Goal: Task Accomplishment & Management: Manage account settings

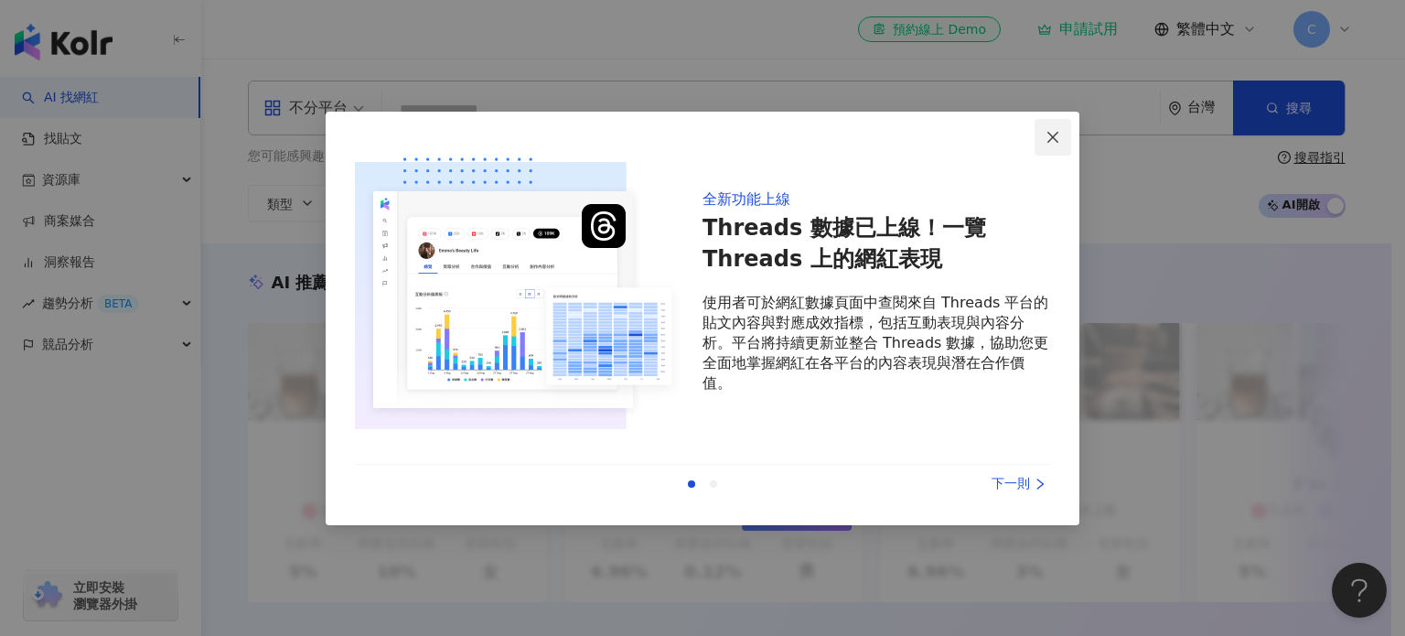
click at [1039, 135] on span "Close" at bounding box center [1052, 137] width 37 height 15
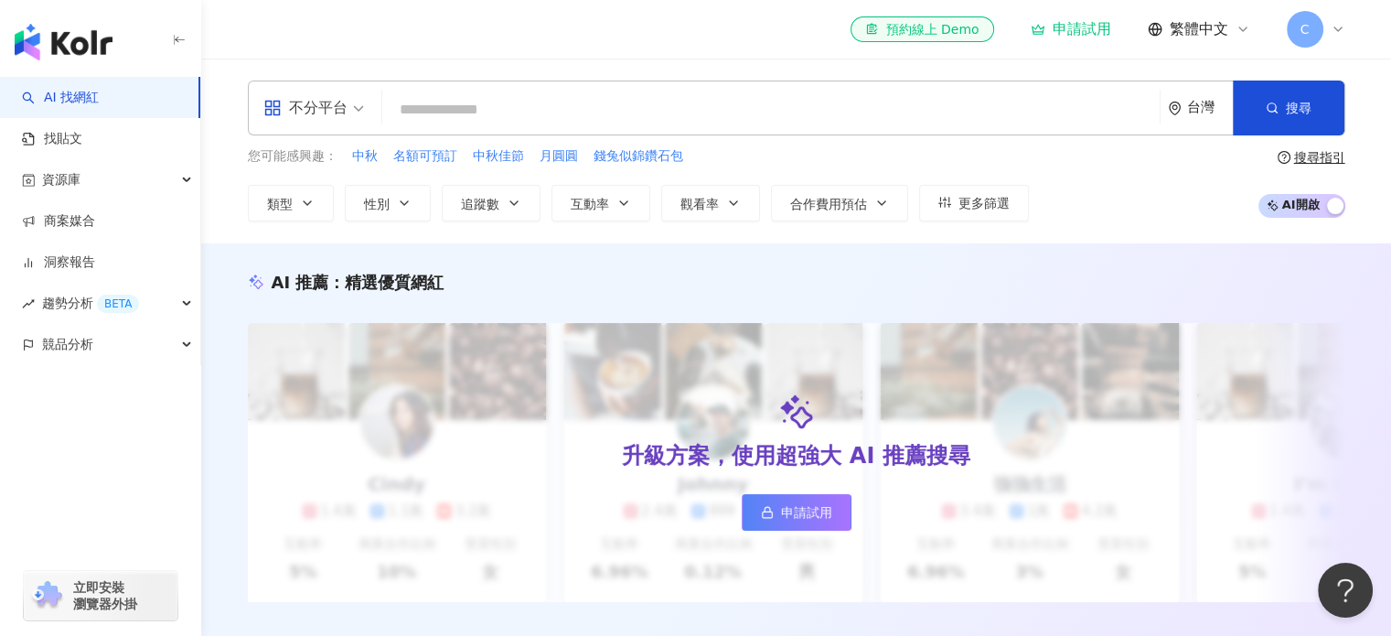
click at [849, 257] on div "AI 推薦 ： 精選優質網紅 升級方案，使用超強大 AI 推薦搜尋 申請試用 Cindy 1.4萬 1.1萬 3.2萬 互動率 5% 商業合作比例 10% 受…" at bounding box center [796, 455] width 1190 height 424
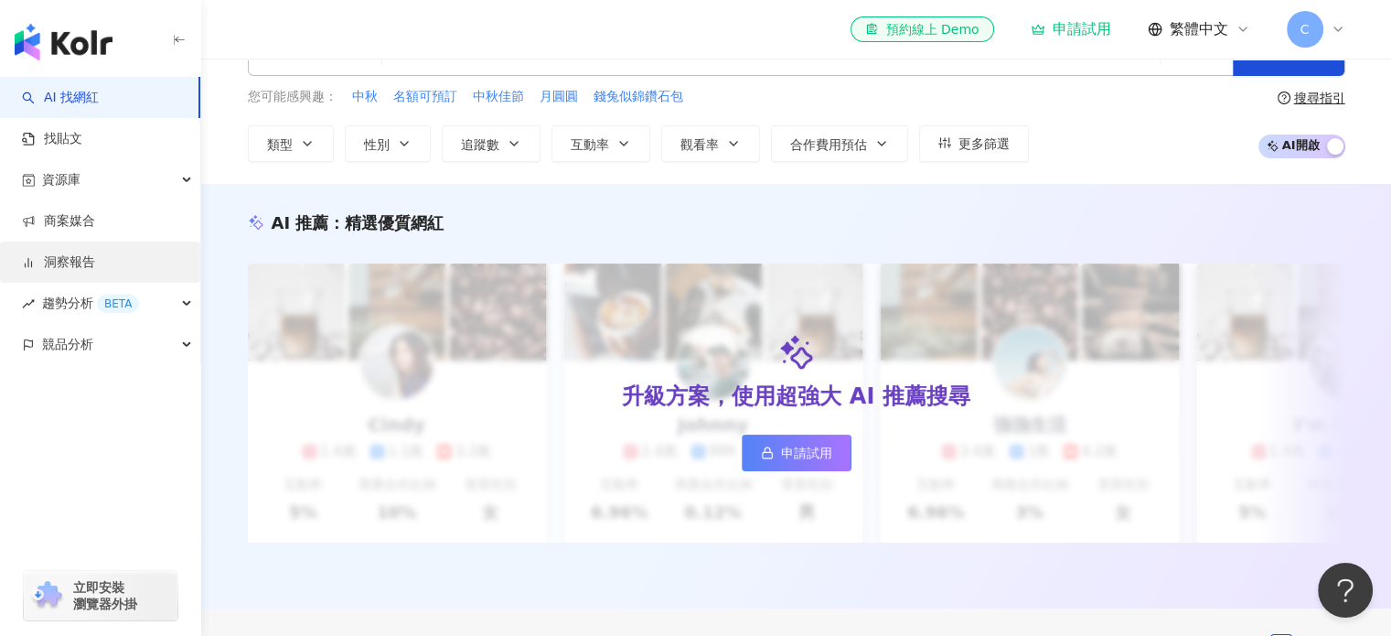
scroll to position [91, 0]
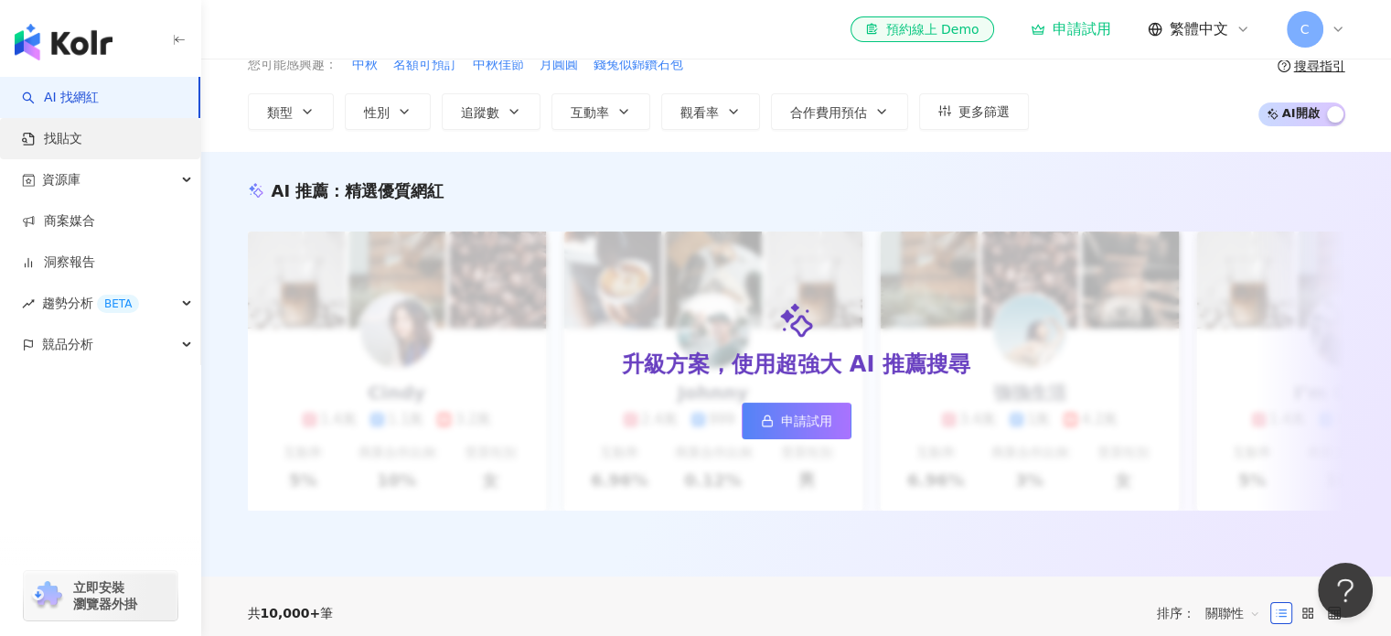
click at [82, 138] on link "找貼文" at bounding box center [52, 139] width 60 height 18
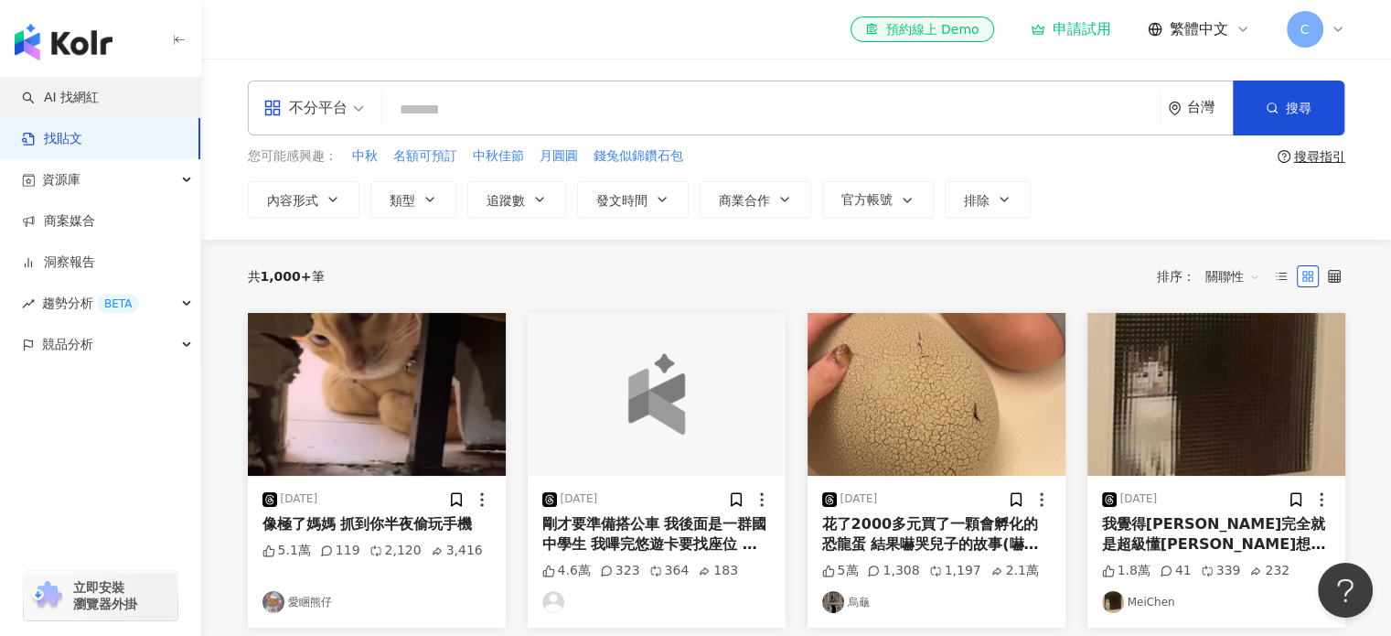
click at [99, 97] on link "AI 找網紅" at bounding box center [60, 98] width 77 height 18
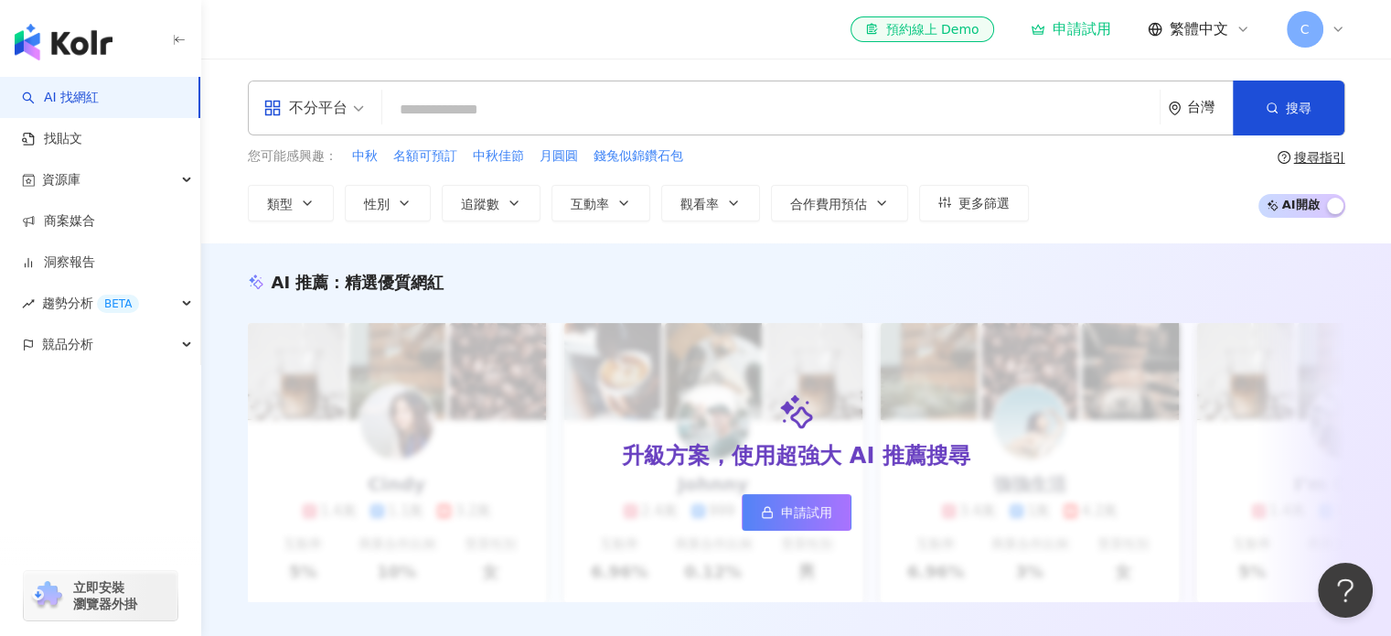
click at [1322, 28] on div "C" at bounding box center [1316, 29] width 59 height 37
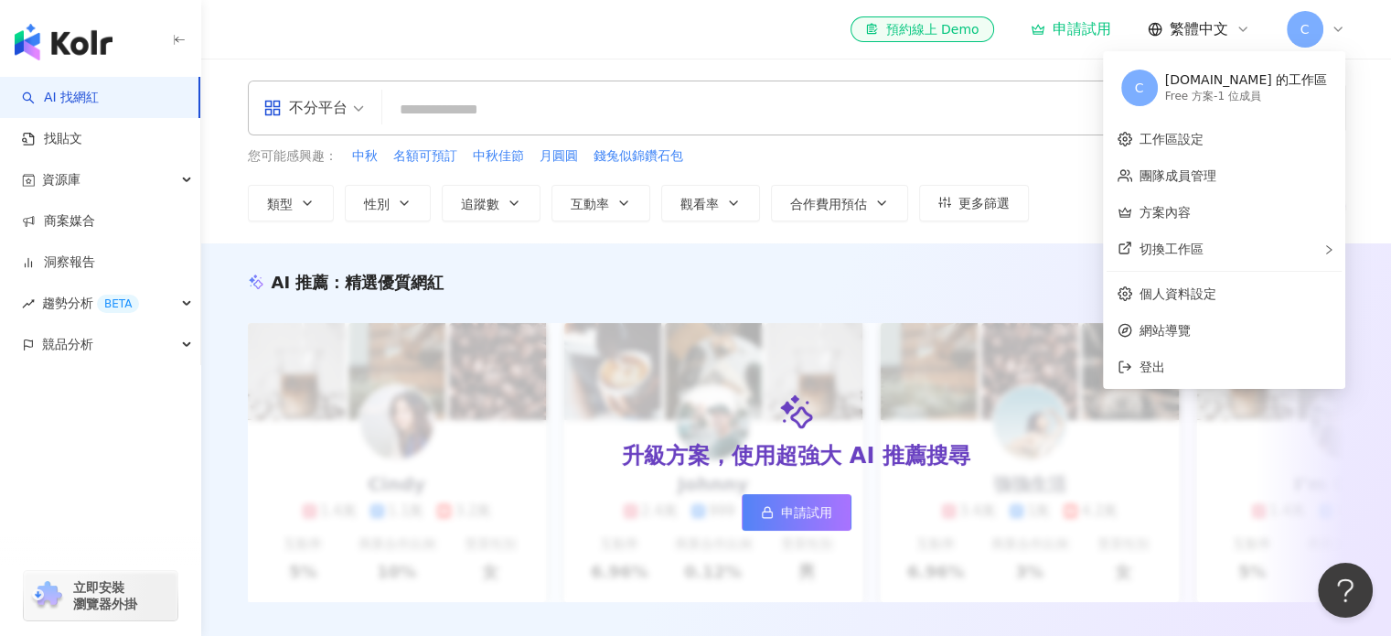
click at [1184, 82] on div "C [DOMAIN_NAME][PERSON_NAME] 的工作區 Free 方案 - 1 位成員" at bounding box center [1224, 88] width 235 height 66
click at [1189, 360] on span "登出" at bounding box center [1234, 367] width 191 height 20
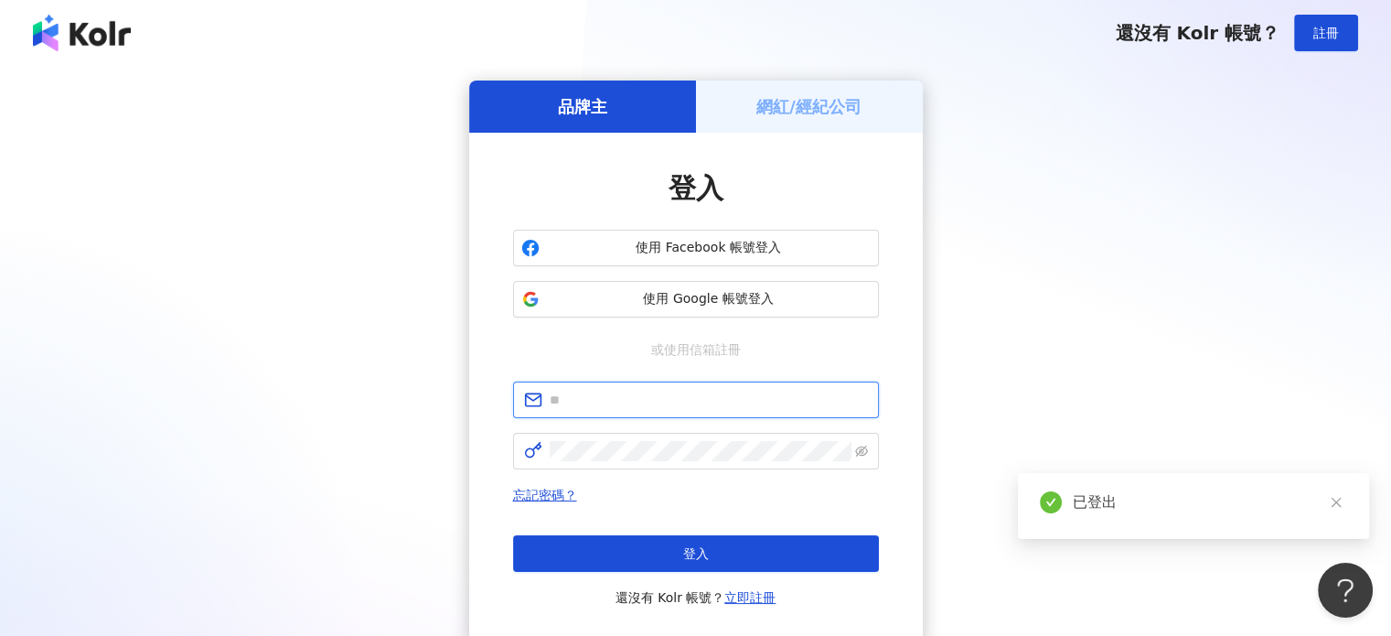
click at [651, 406] on input "text" at bounding box center [709, 400] width 318 height 20
paste input "**********"
type input "**********"
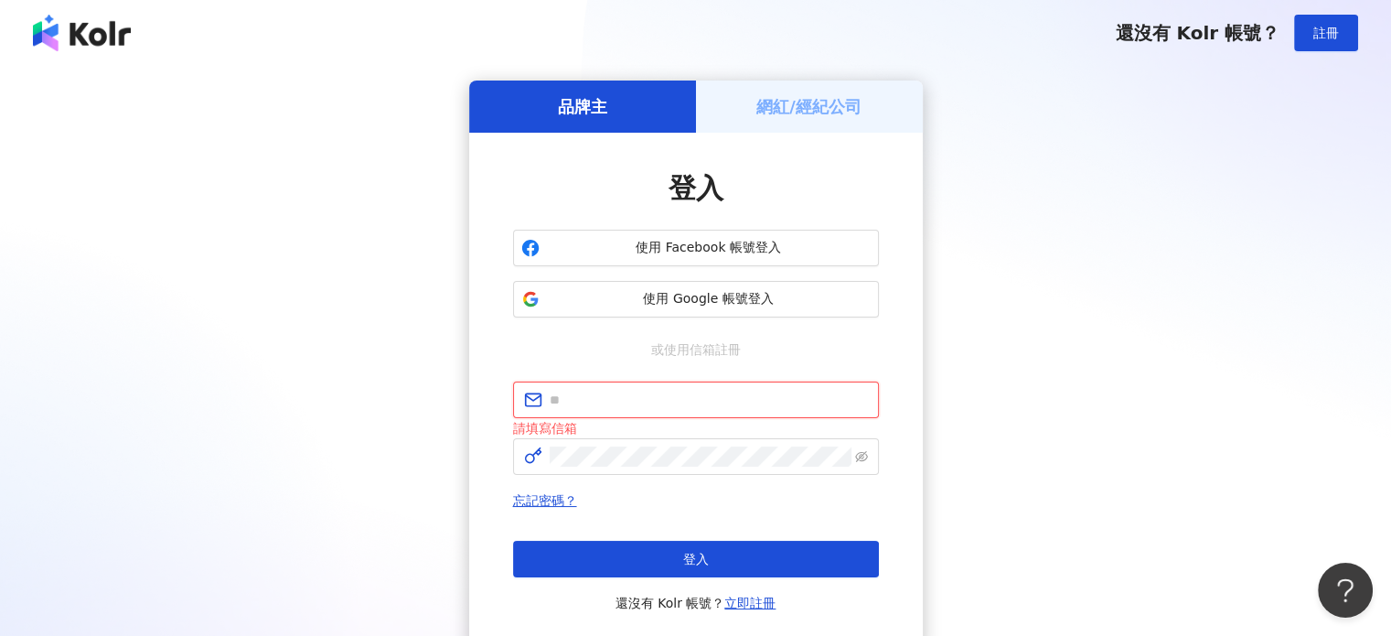
click at [702, 398] on input "text" at bounding box center [709, 400] width 318 height 20
paste input "**********"
click at [611, 396] on input "**********" at bounding box center [709, 400] width 318 height 20
paste input "text"
type input "**********"
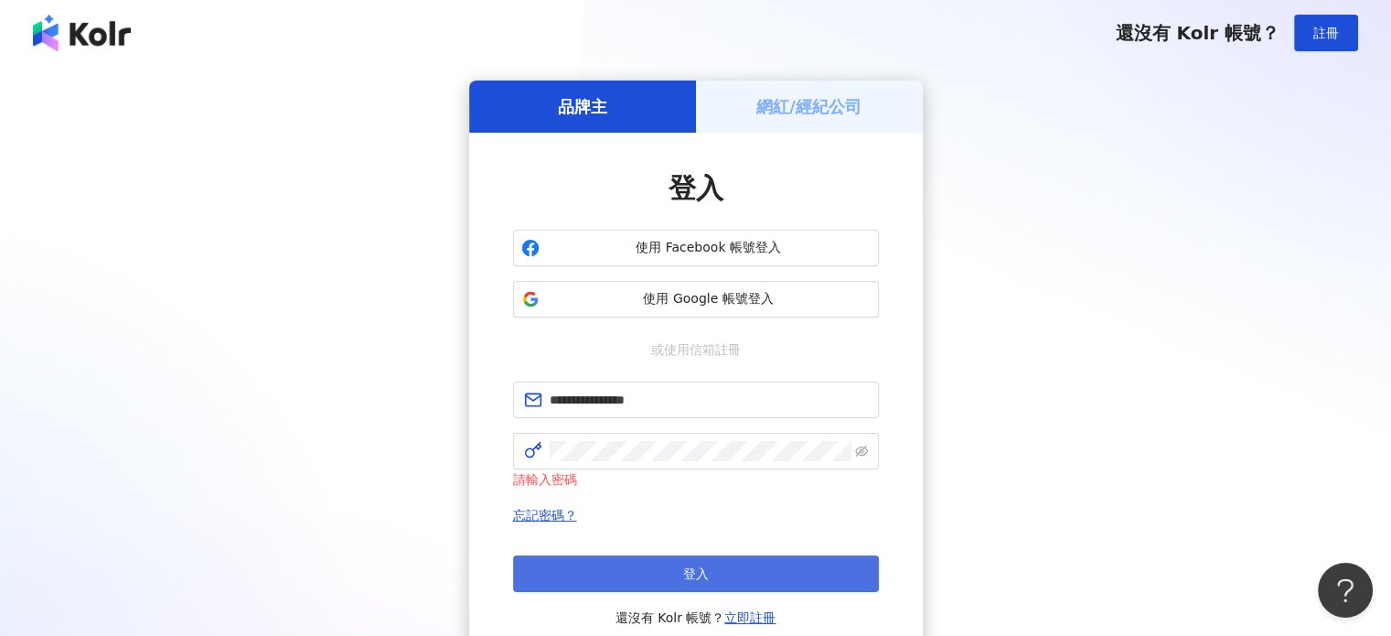
click at [633, 582] on button "登入" at bounding box center [696, 573] width 366 height 37
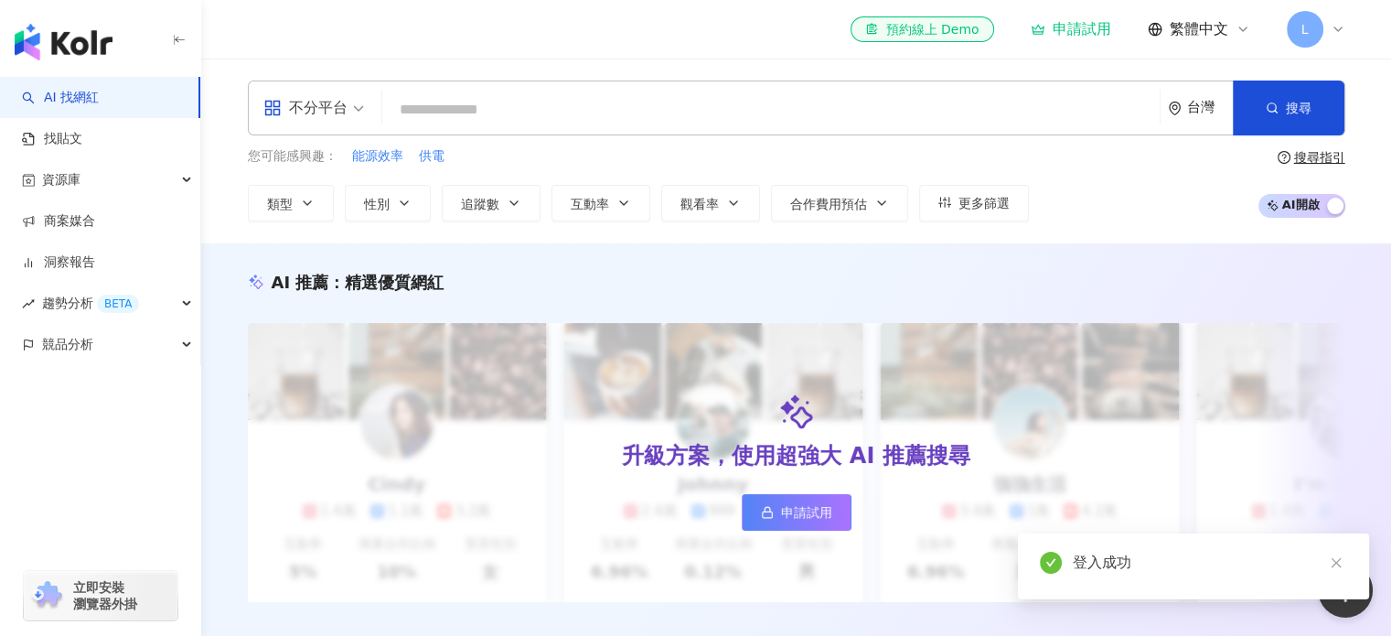
click at [1321, 29] on span "L" at bounding box center [1305, 29] width 37 height 37
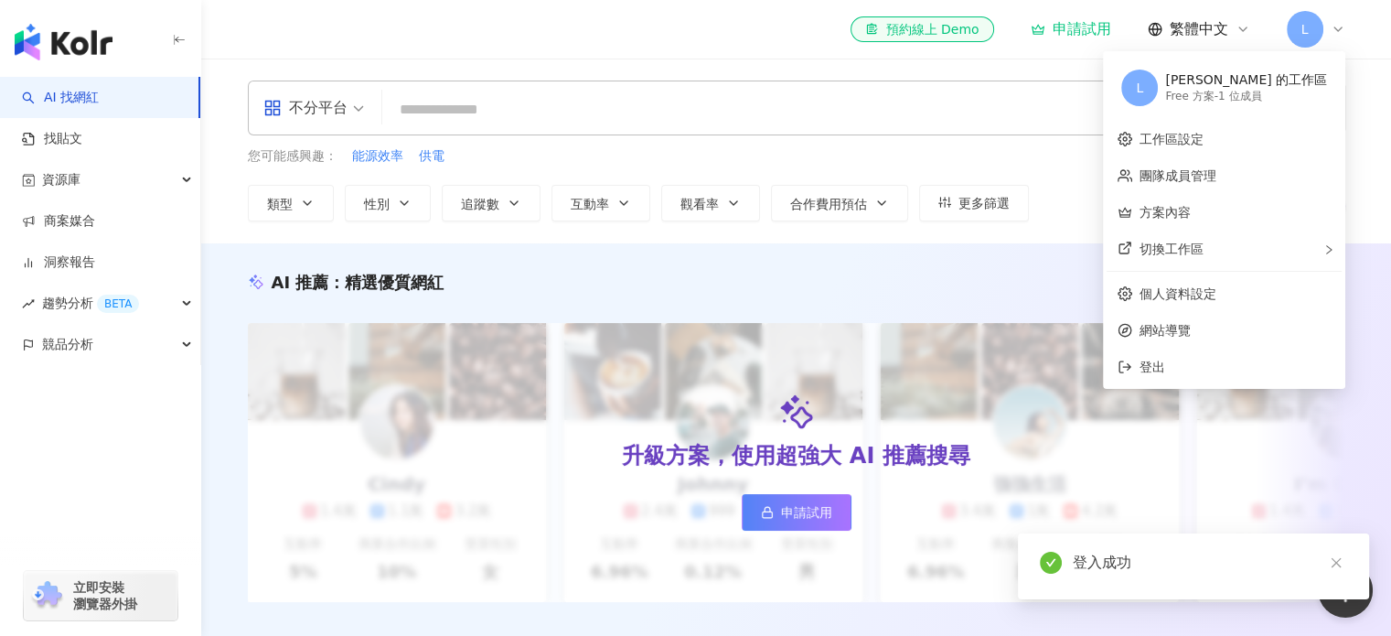
click at [80, 102] on link "AI 找網紅" at bounding box center [60, 98] width 77 height 18
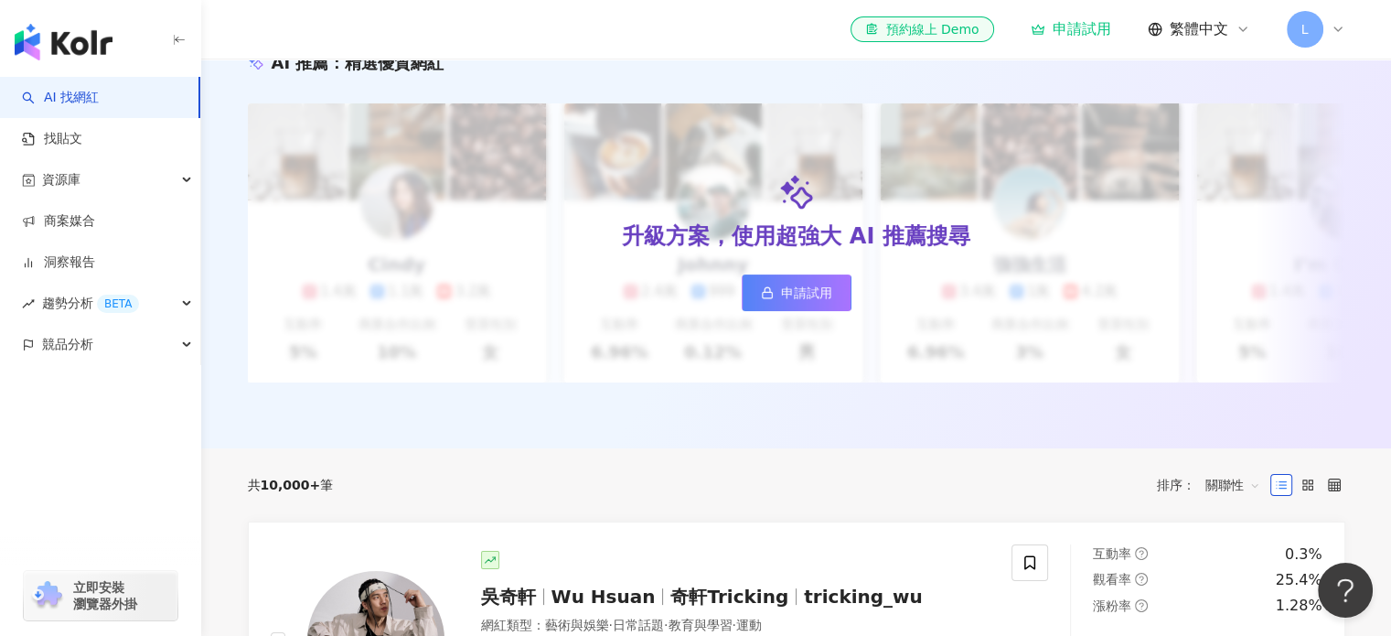
scroll to position [183, 0]
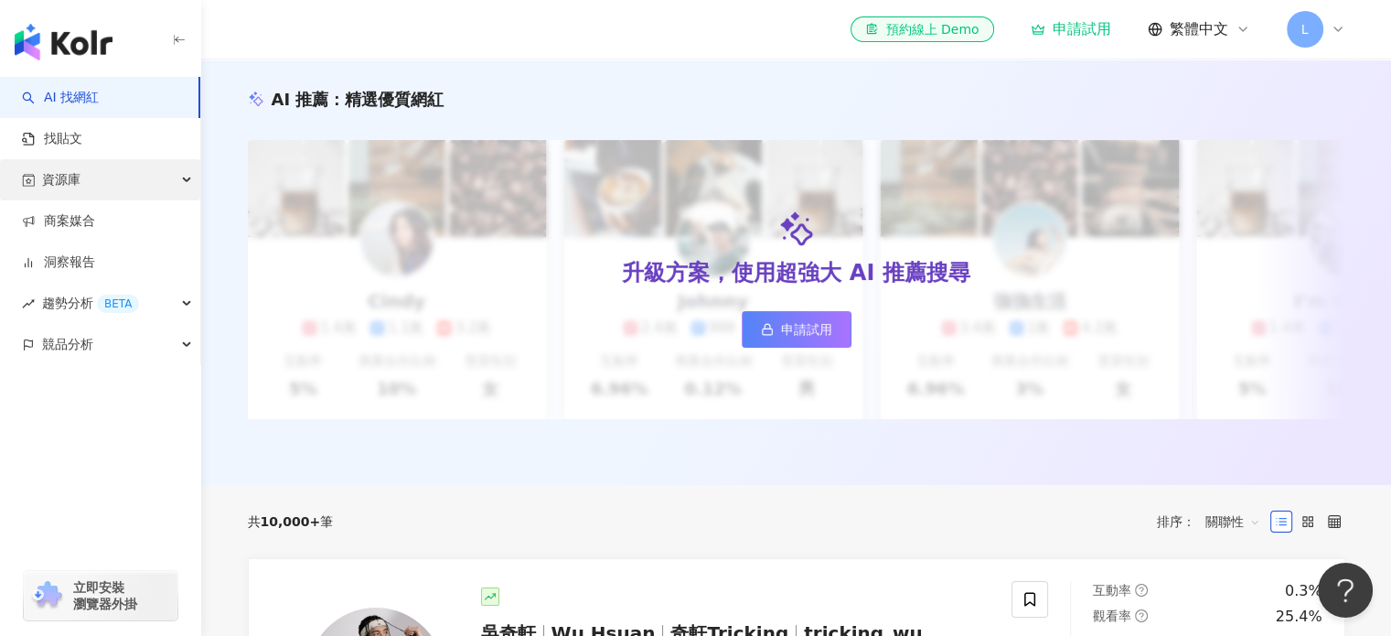
click at [117, 178] on div "資源庫" at bounding box center [100, 179] width 200 height 41
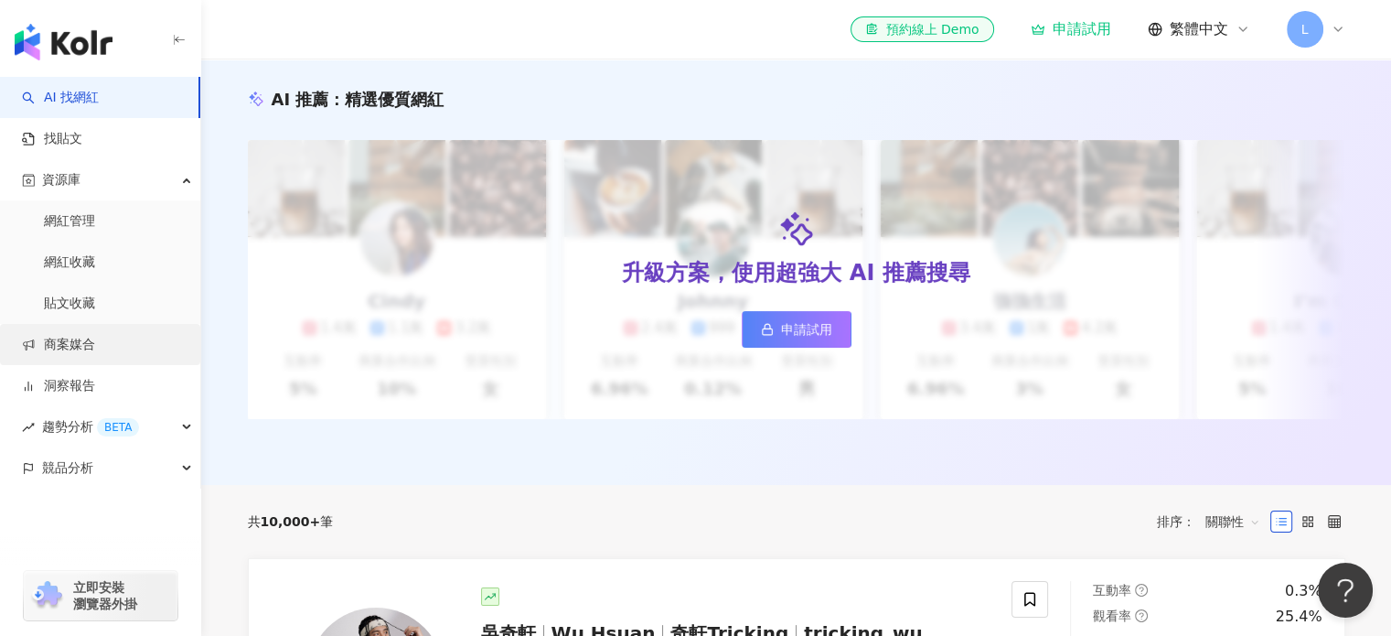
click at [41, 353] on link "商案媒合" at bounding box center [58, 345] width 73 height 18
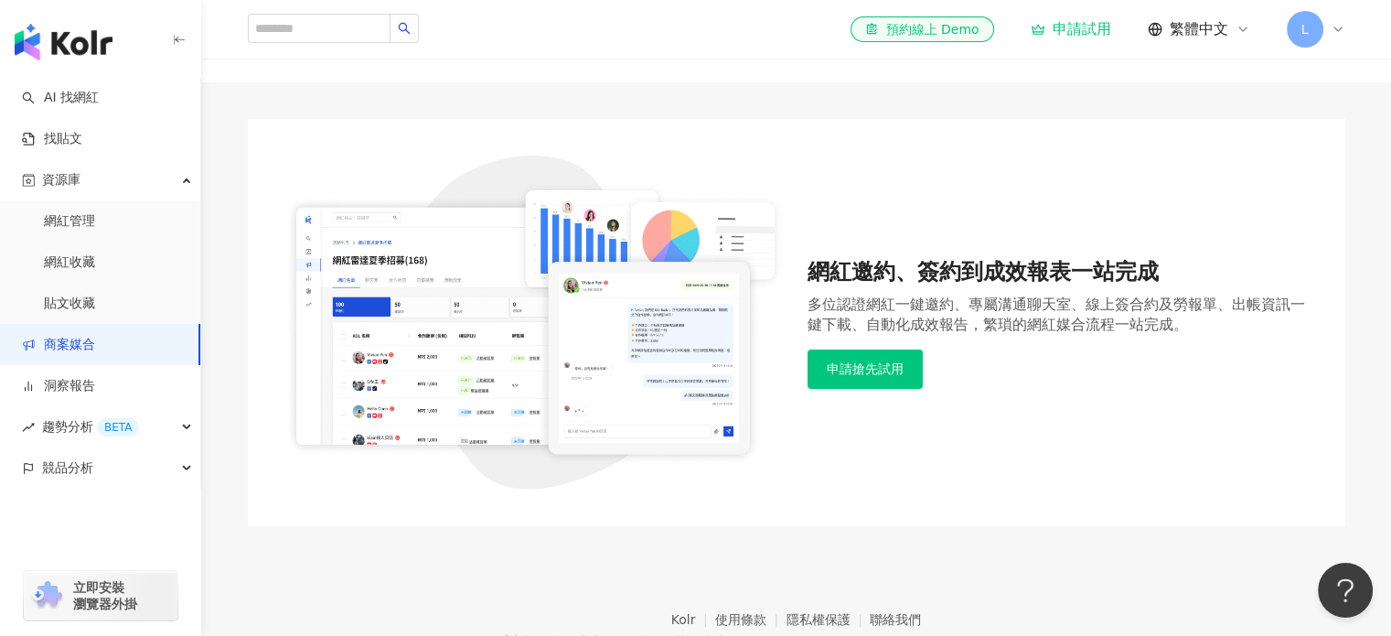
scroll to position [181, 0]
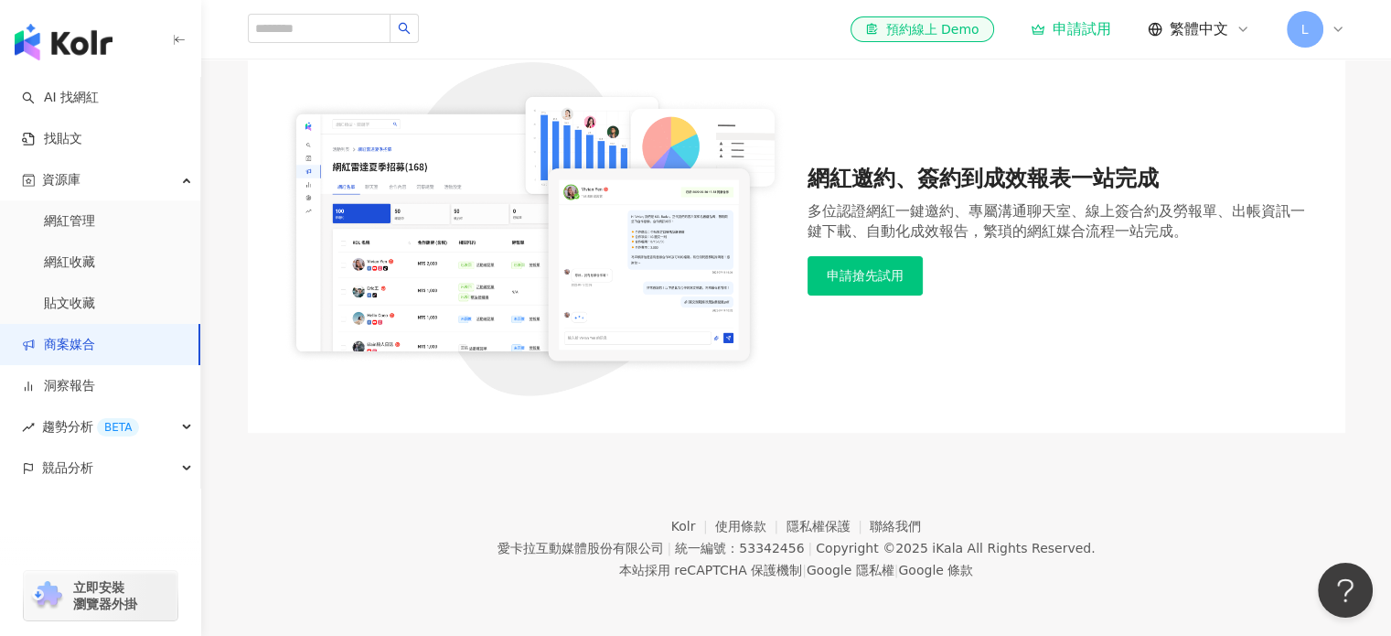
click at [1338, 16] on div "L" at bounding box center [1316, 29] width 59 height 37
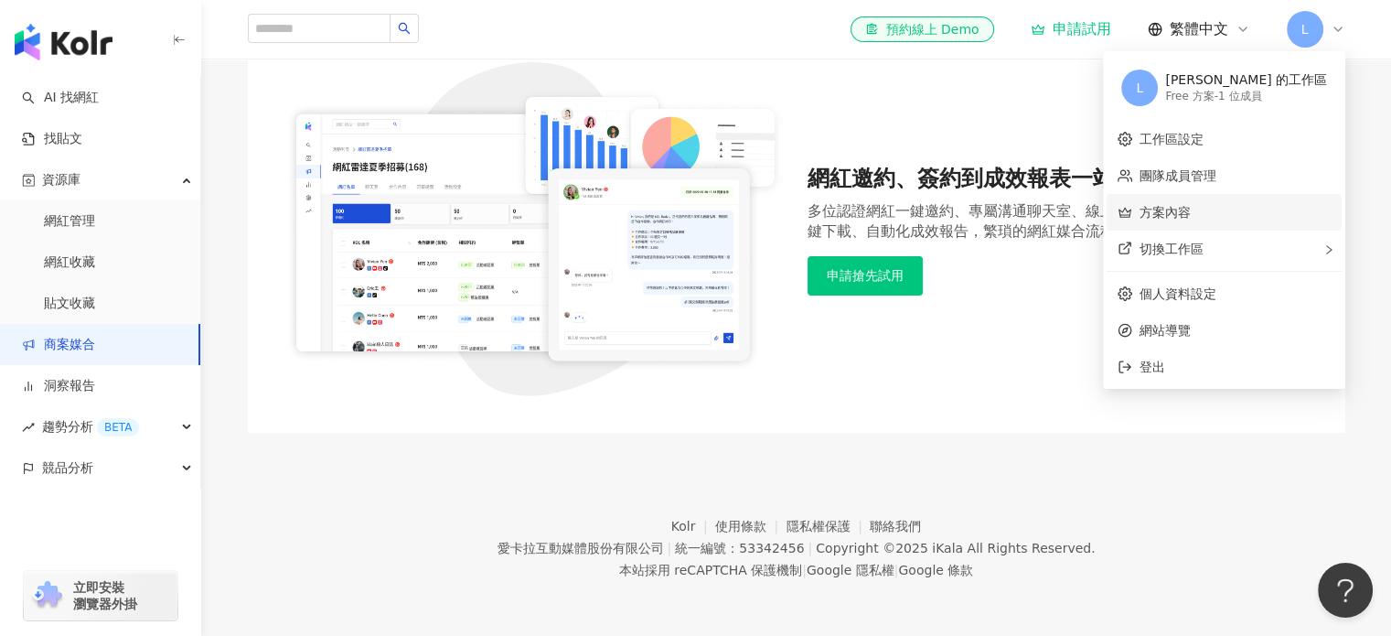
click at [1191, 212] on link "方案內容" at bounding box center [1164, 212] width 51 height 15
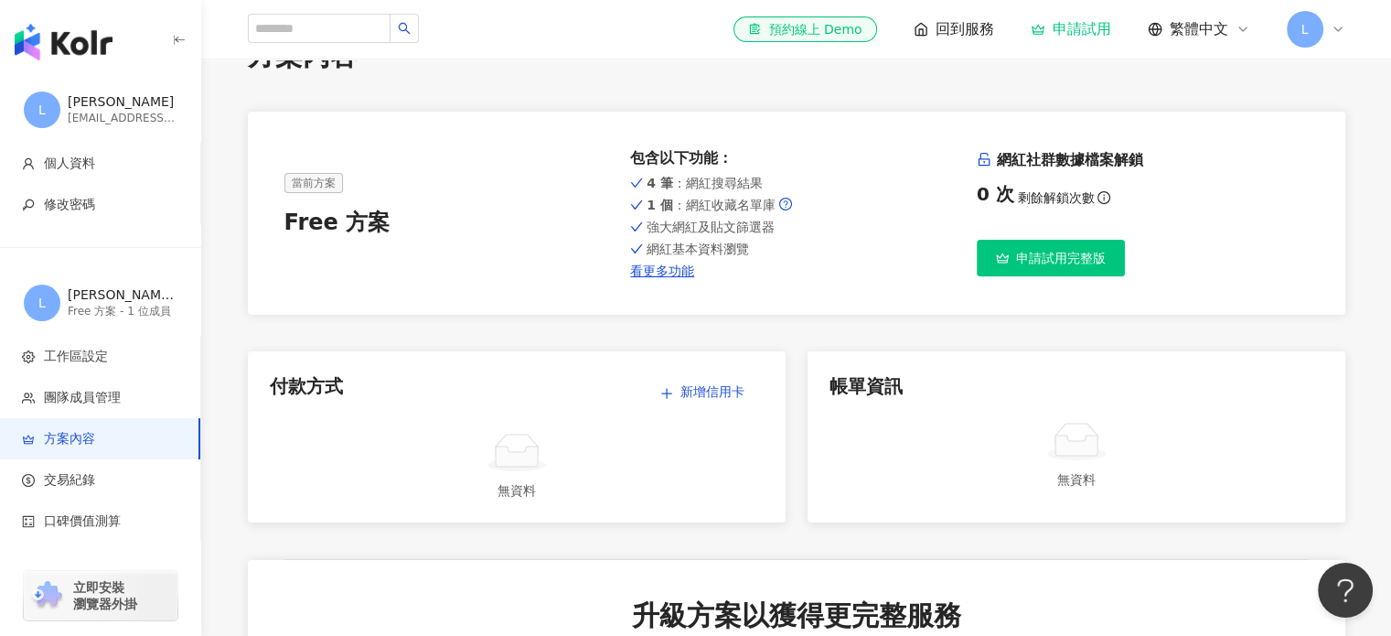
scroll to position [91, 0]
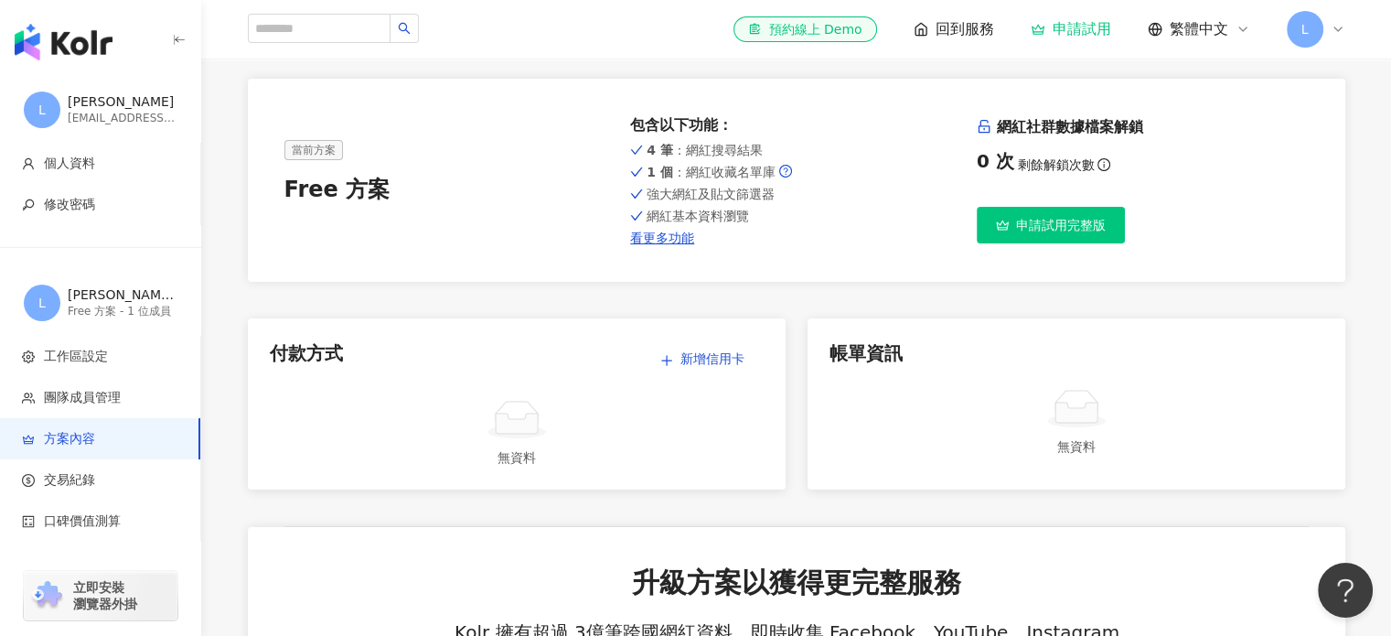
click at [1290, 30] on span "L" at bounding box center [1305, 29] width 37 height 37
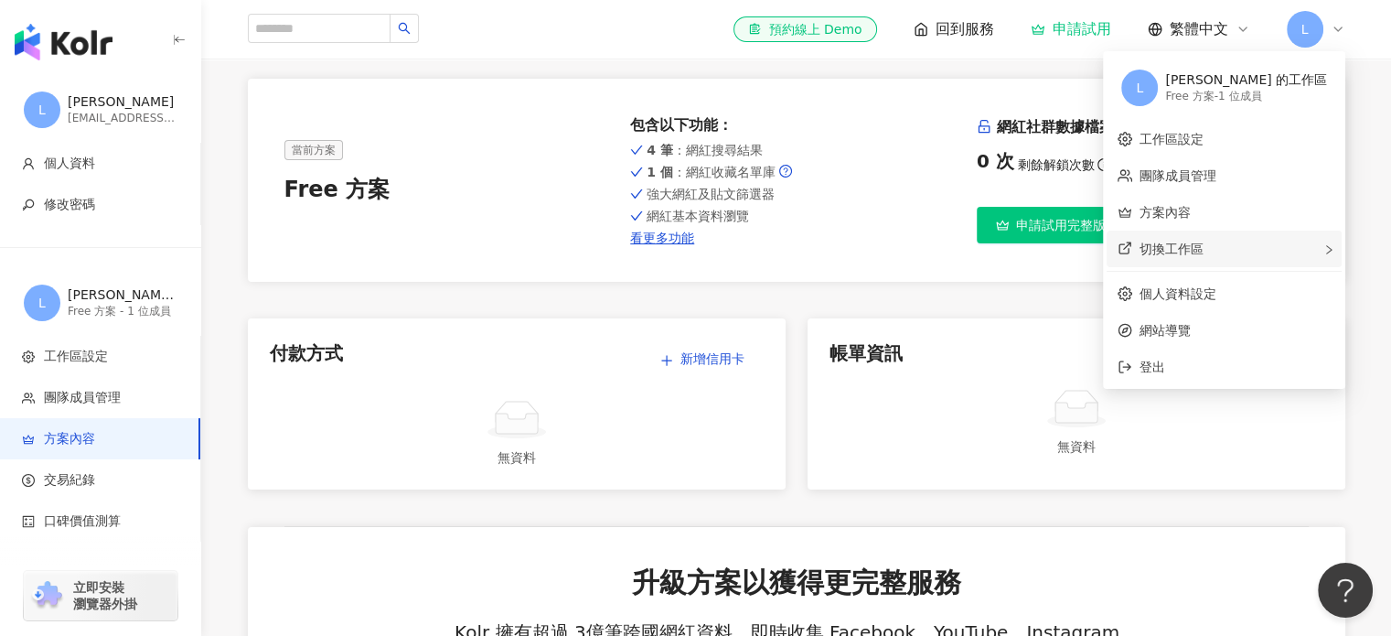
click at [1291, 255] on div "切換工作區" at bounding box center [1224, 248] width 235 height 37
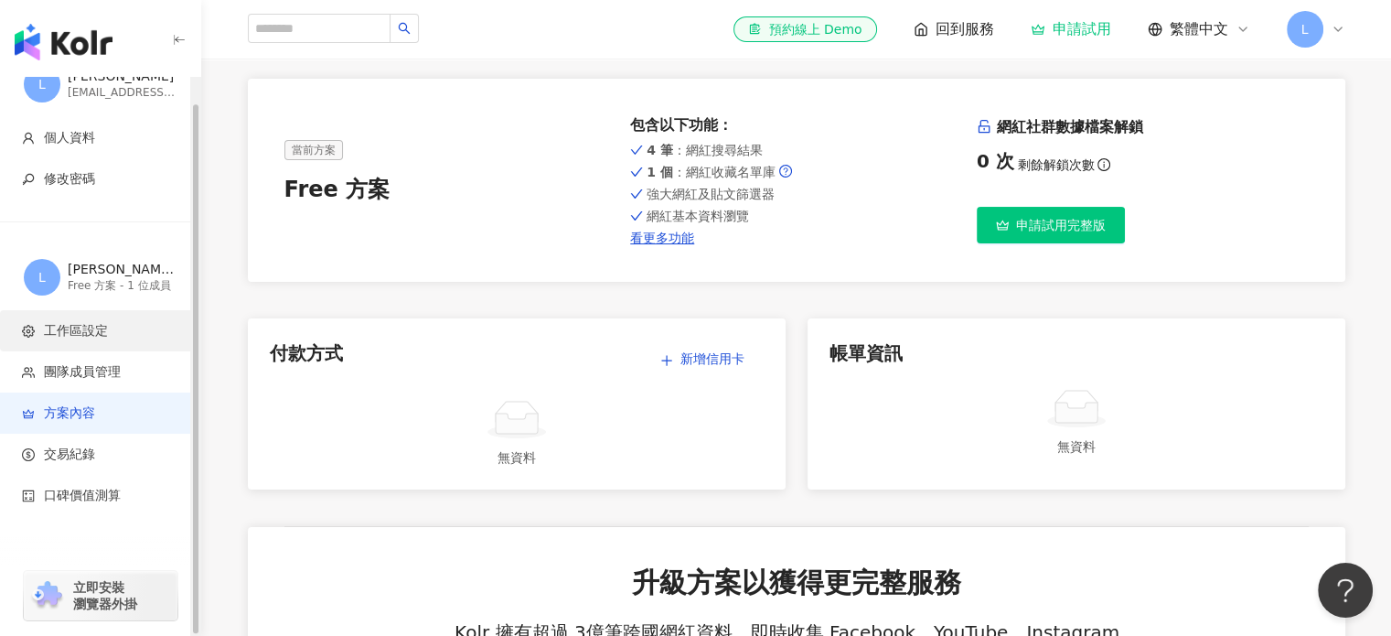
click at [154, 332] on span "工作區設定" at bounding box center [104, 331] width 164 height 18
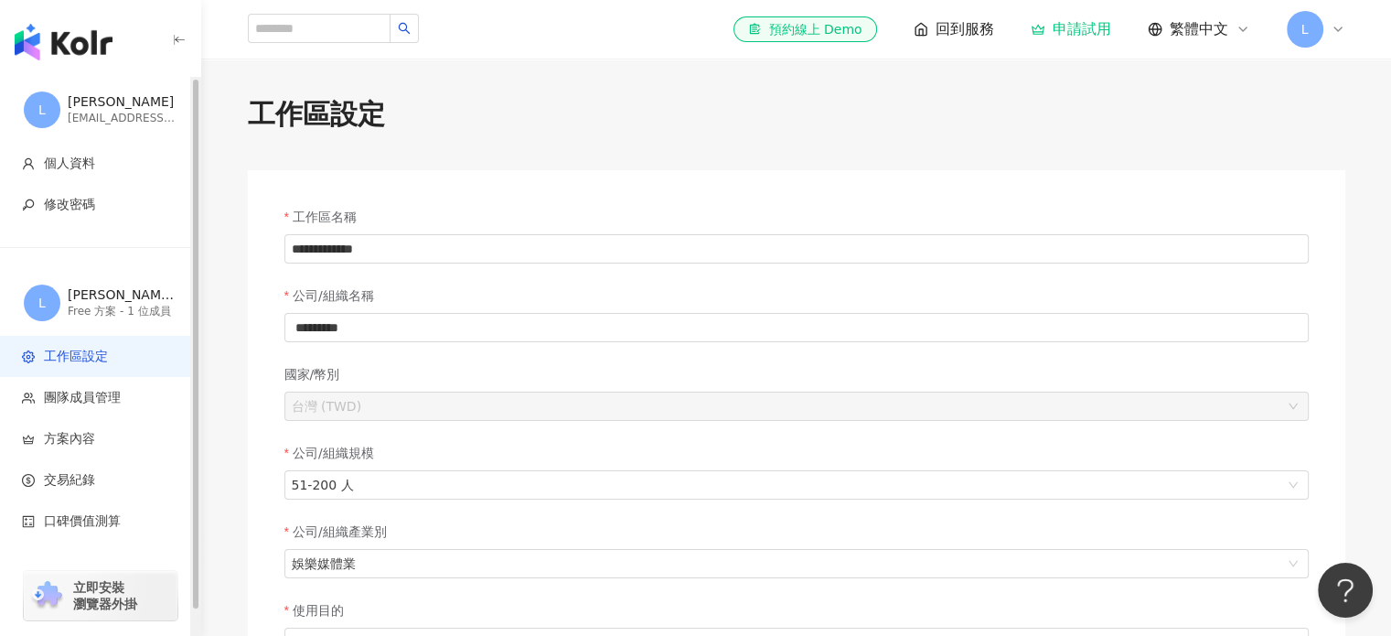
click at [98, 119] on div "[EMAIL_ADDRESS][DOMAIN_NAME]" at bounding box center [123, 119] width 110 height 16
click at [102, 101] on div "[PERSON_NAME]" at bounding box center [123, 102] width 110 height 18
click at [307, 39] on input "search" at bounding box center [319, 28] width 143 height 29
